Goal: Find contact information: Find contact information

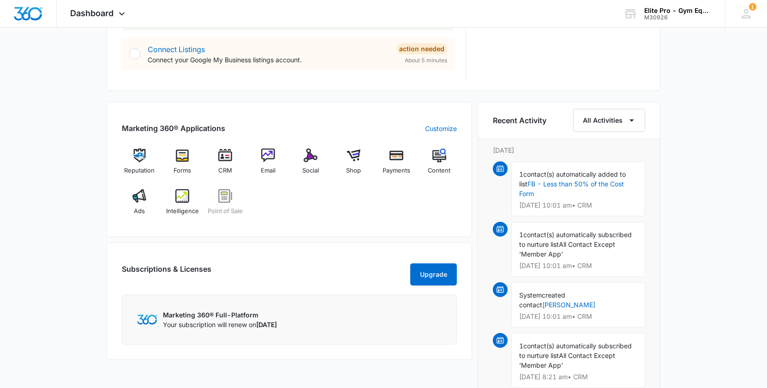
scroll to position [416, 0]
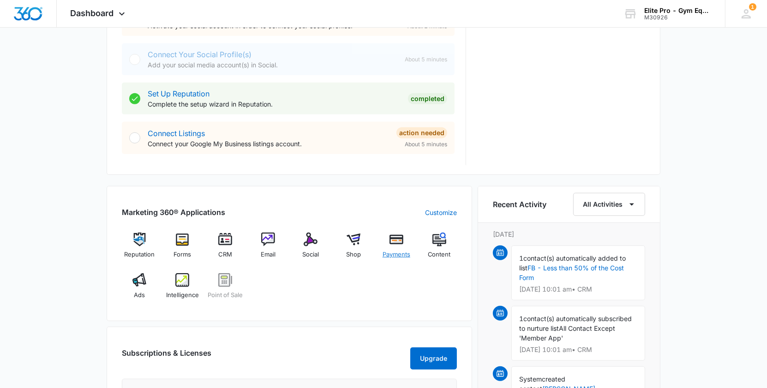
click at [404, 246] on div "Payments" at bounding box center [397, 249] width 36 height 33
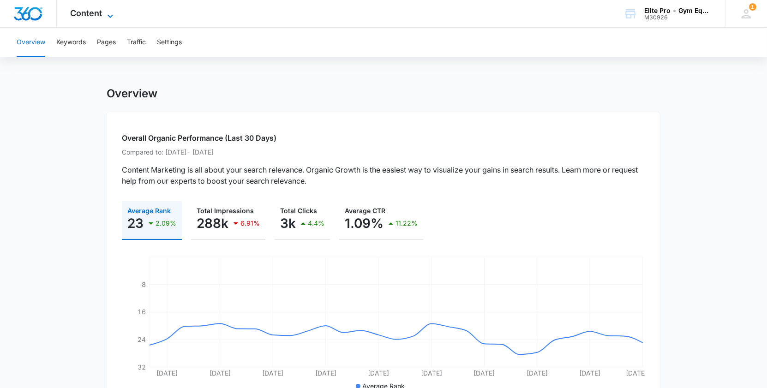
click at [88, 14] on span "Content" at bounding box center [87, 13] width 32 height 10
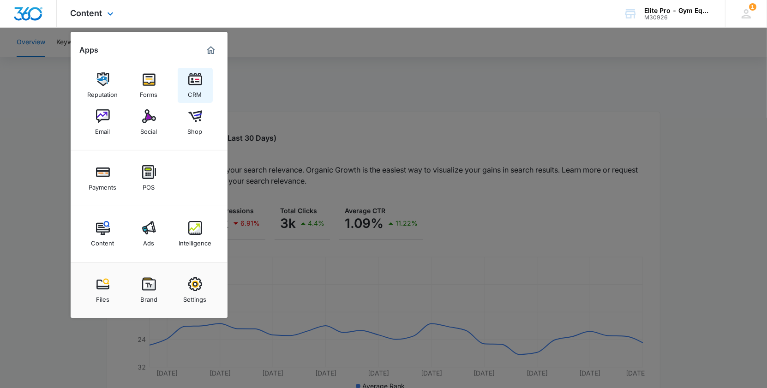
click at [199, 78] on img at bounding box center [195, 79] width 14 height 14
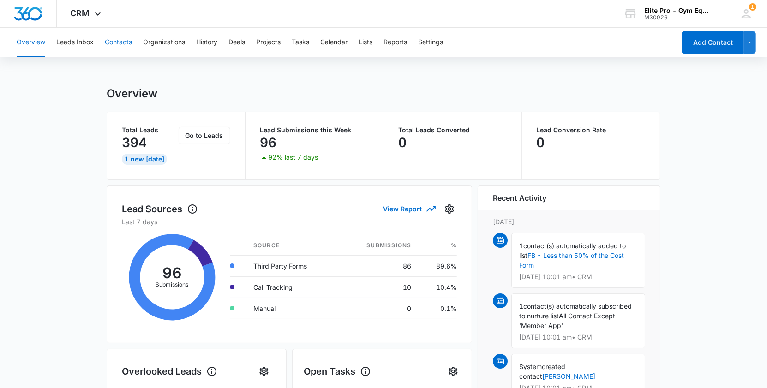
click at [112, 40] on button "Contacts" at bounding box center [118, 43] width 27 height 30
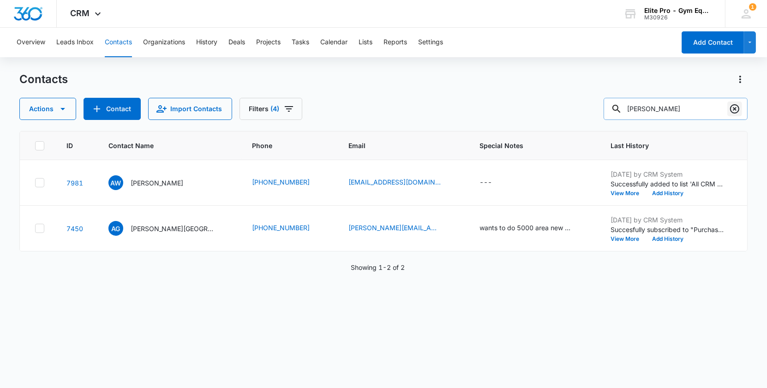
click at [733, 111] on icon "Clear" at bounding box center [734, 108] width 11 height 11
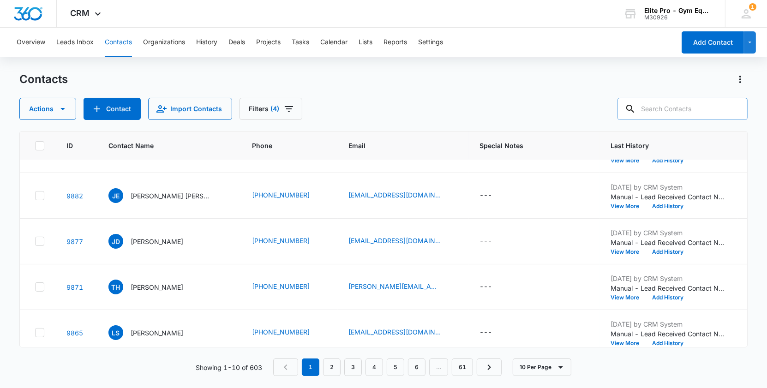
scroll to position [182, 0]
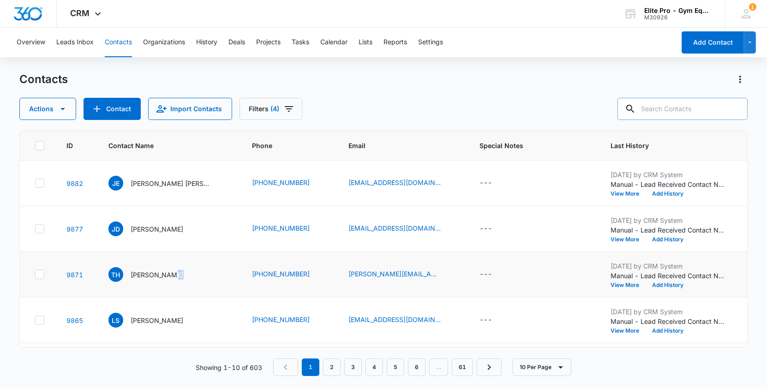
drag, startPoint x: 233, startPoint y: 272, endPoint x: 226, endPoint y: 275, distance: 7.9
click at [226, 275] on tr "9871 TH [PERSON_NAME] [PHONE_NUMBER] [EMAIL_ADDRESS][DOMAIN_NAME] --- [DATE] by…" at bounding box center [560, 275] width 1080 height 46
click at [382, 274] on link "[PERSON_NAME][EMAIL_ADDRESS][DOMAIN_NAME]" at bounding box center [395, 274] width 92 height 10
click at [448, 270] on icon "Email - tori@empowerhealthandfitness.com - Select to Edit Field" at bounding box center [452, 274] width 8 height 8
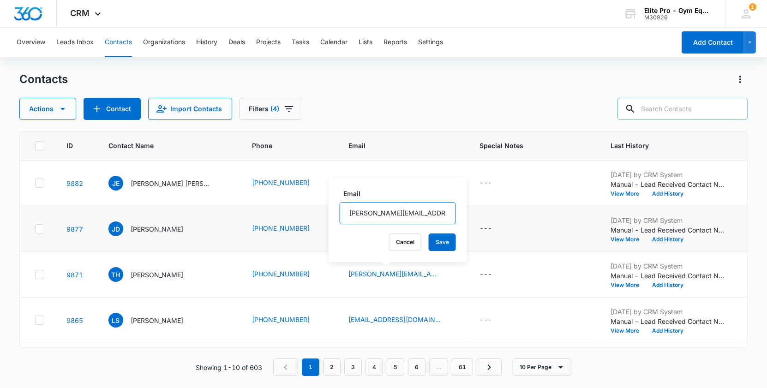
scroll to position [0, 36]
drag, startPoint x: 348, startPoint y: 213, endPoint x: 450, endPoint y: 224, distance: 103.5
click at [450, 224] on tbody "9896 [PERSON_NAME] [PHONE_NUMBER] [EMAIL_ADDRESS][DOMAIN_NAME] --- [DATE] by CR…" at bounding box center [560, 206] width 1080 height 457
drag, startPoint x: 427, startPoint y: 214, endPoint x: 325, endPoint y: 211, distance: 101.6
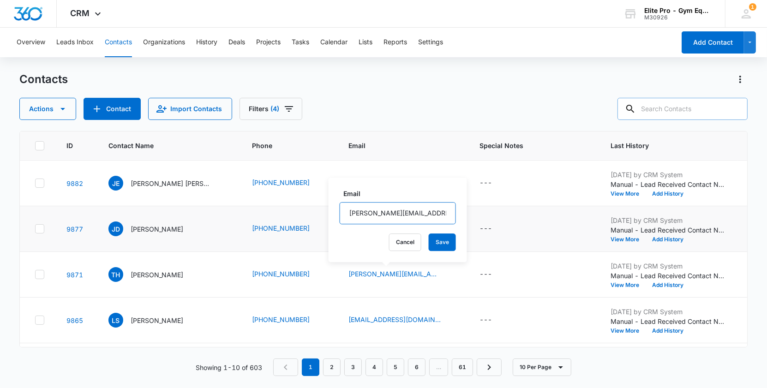
click at [325, 211] on tbody "9896 [PERSON_NAME] [PHONE_NUMBER] [EMAIL_ADDRESS][DOMAIN_NAME] --- [DATE] by CR…" at bounding box center [560, 206] width 1080 height 457
